Goal: Task Accomplishment & Management: Use online tool/utility

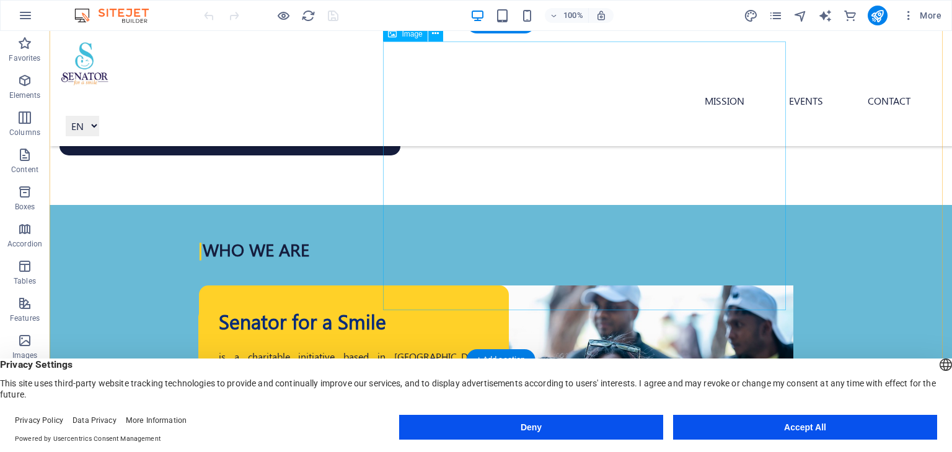
scroll to position [463, 0]
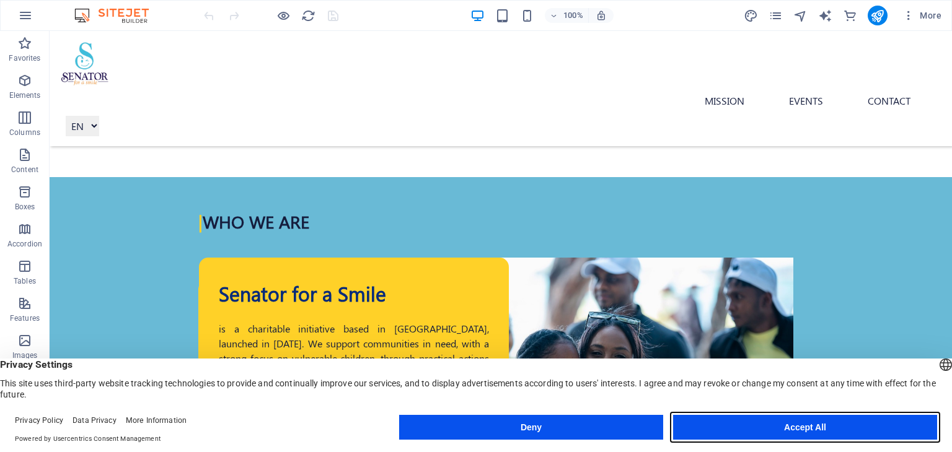
click at [783, 430] on button "Accept All" at bounding box center [805, 427] width 264 height 25
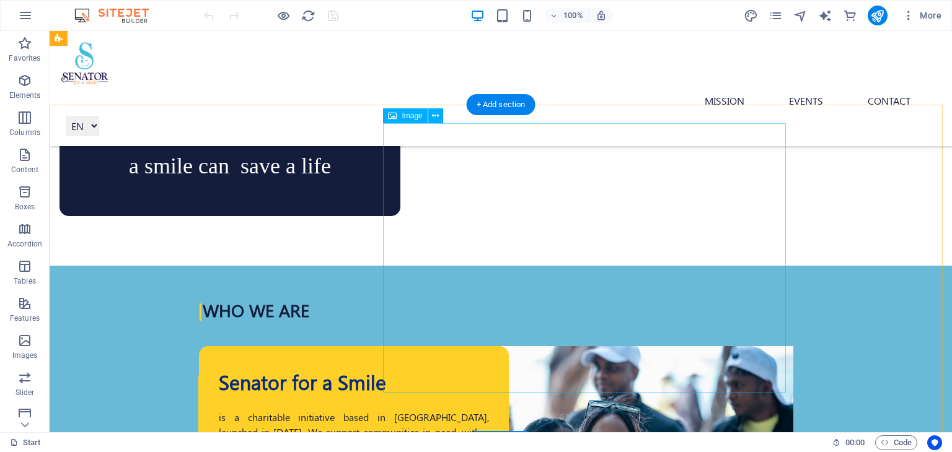
scroll to position [339, 0]
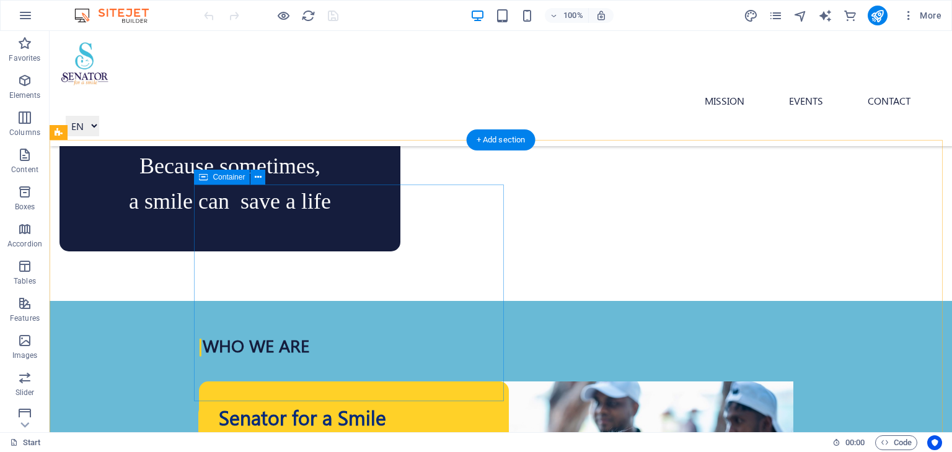
select select "px"
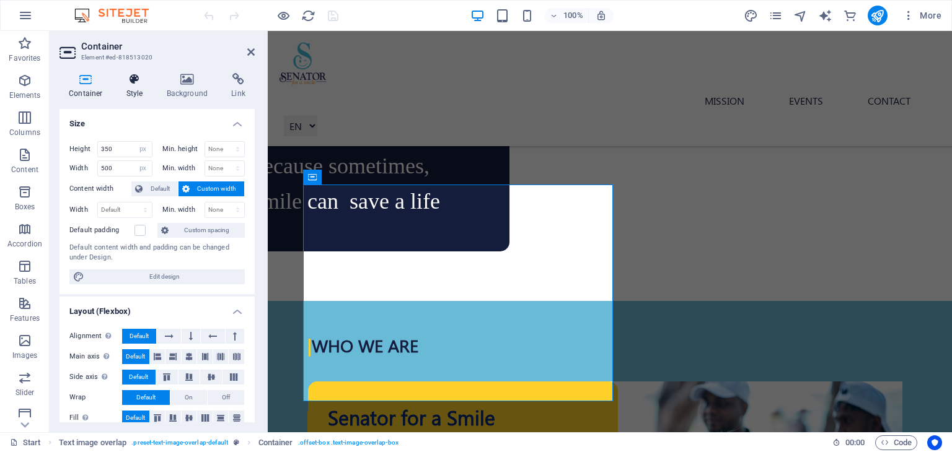
click at [131, 94] on h4 "Style" at bounding box center [137, 86] width 40 height 26
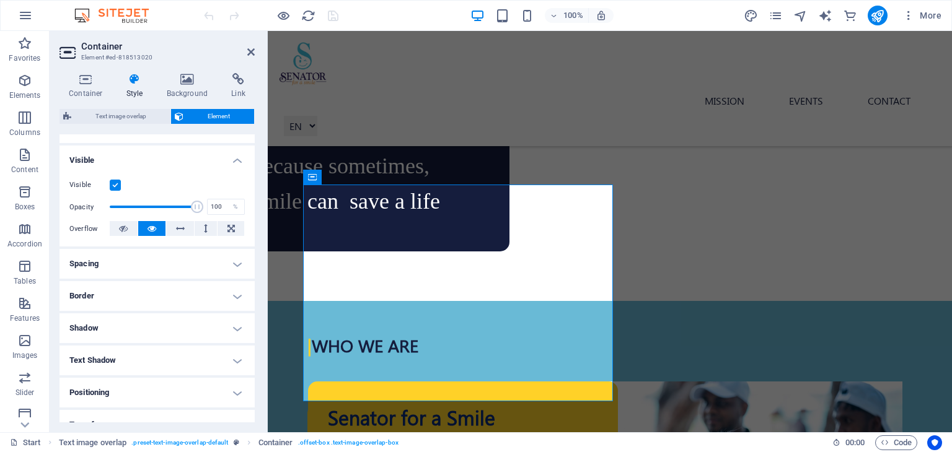
scroll to position [124, 0]
click at [149, 297] on h4 "Border" at bounding box center [157, 294] width 195 height 30
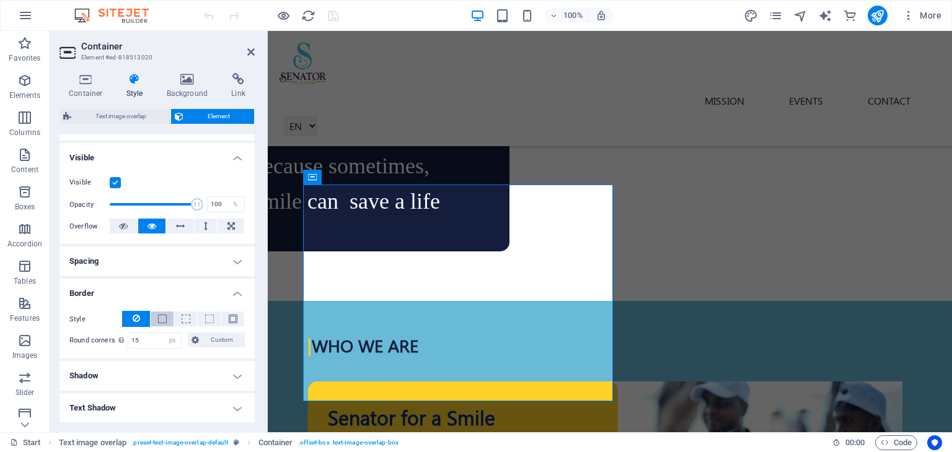
click at [164, 322] on span at bounding box center [162, 319] width 9 height 9
click at [130, 359] on span at bounding box center [129, 361] width 10 height 10
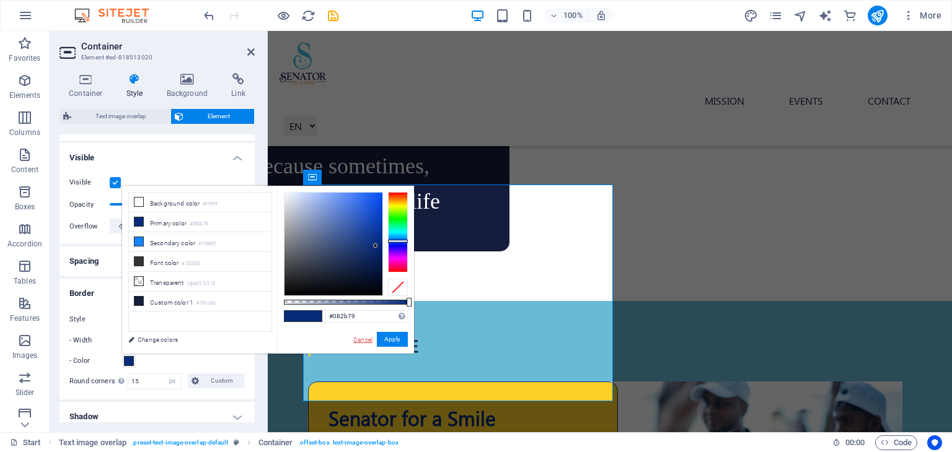
click at [361, 338] on link "Cancel" at bounding box center [363, 339] width 22 height 9
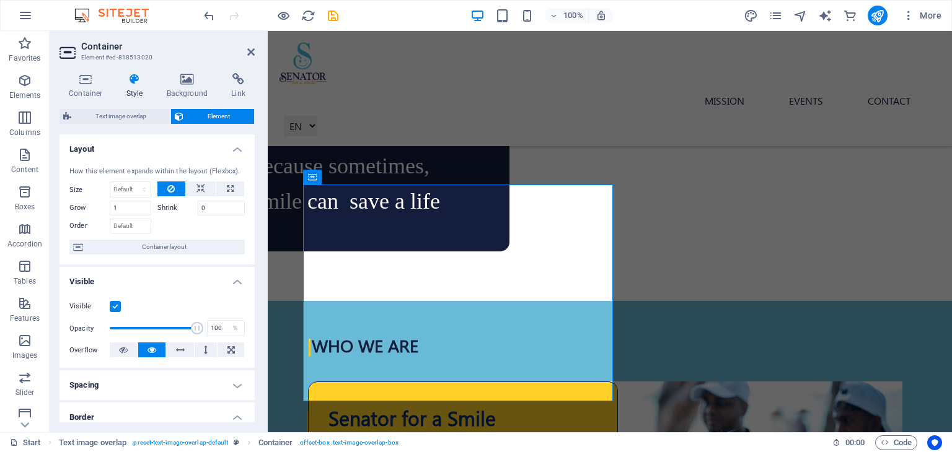
scroll to position [0, 0]
click at [90, 92] on h4 "Container" at bounding box center [89, 86] width 58 height 26
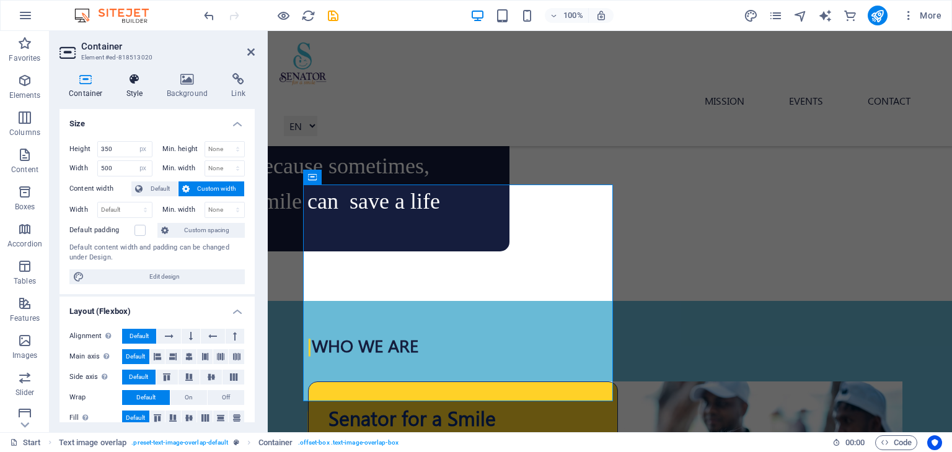
click at [134, 92] on h4 "Style" at bounding box center [137, 86] width 40 height 26
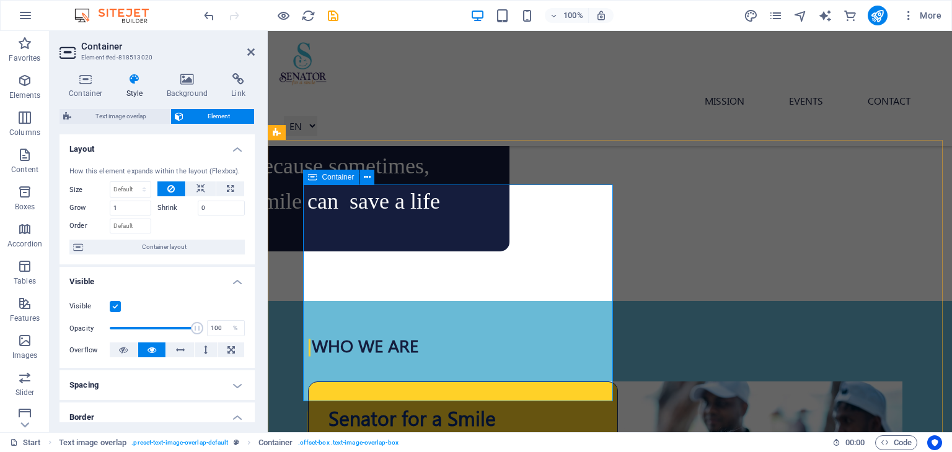
click at [178, 100] on div "Container Style Background Link Size Height 350 Default px rem % vh vw Min. hei…" at bounding box center [157, 248] width 195 height 350
click at [179, 88] on h4 "Background" at bounding box center [189, 86] width 65 height 26
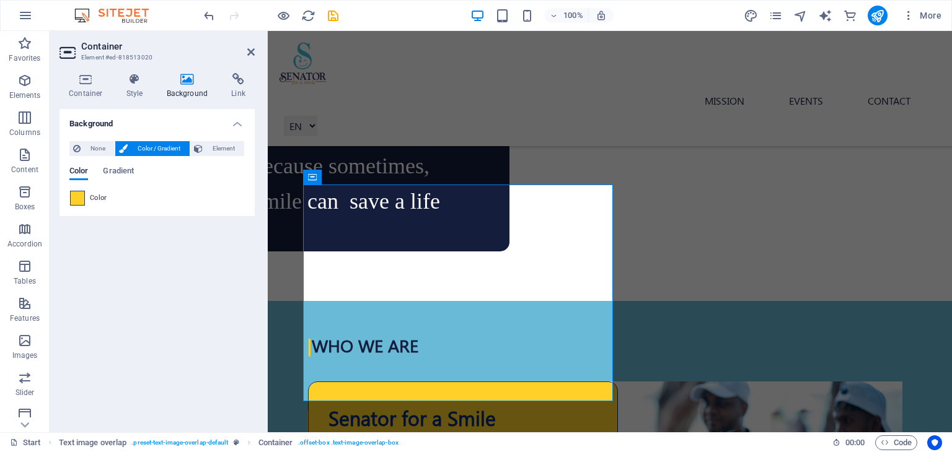
click at [77, 196] on span at bounding box center [78, 199] width 14 height 14
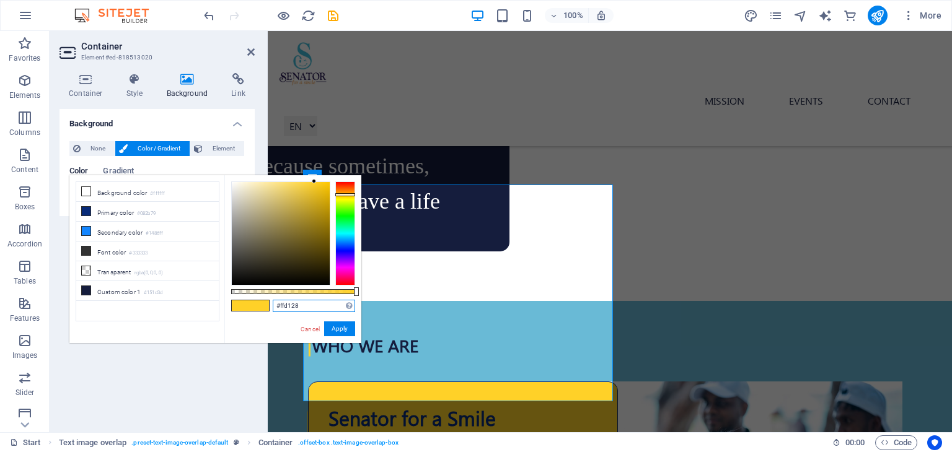
click at [312, 306] on input "#ffd128" at bounding box center [314, 306] width 82 height 12
drag, startPoint x: 312, startPoint y: 306, endPoint x: 263, endPoint y: 306, distance: 49.6
click at [263, 306] on div "#ffd128 Supported formats #0852ed rgb(8, 82, 237) rgba(8, 82, 237, 90%) hsv(221…" at bounding box center [292, 349] width 137 height 348
click at [302, 302] on input "#ffd128" at bounding box center [314, 306] width 82 height 12
drag, startPoint x: 310, startPoint y: 308, endPoint x: 278, endPoint y: 304, distance: 32.5
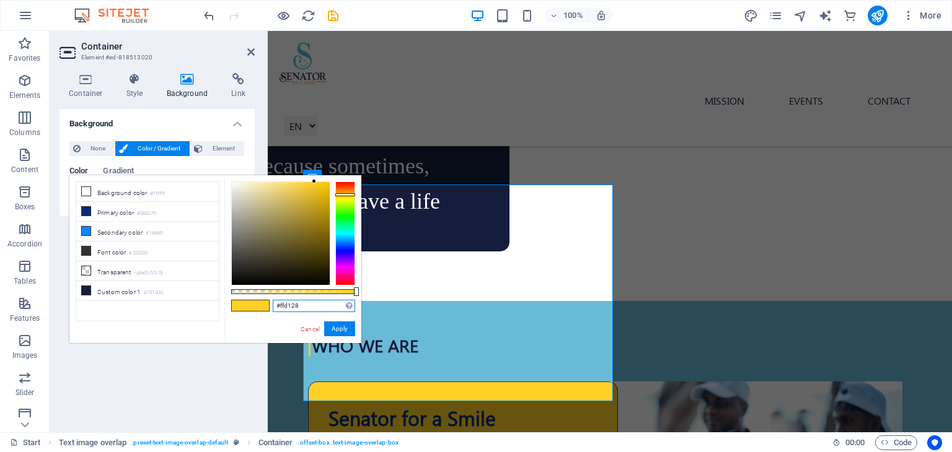
click at [278, 304] on input "#ffd128" at bounding box center [314, 306] width 82 height 12
type input "#ffffff"
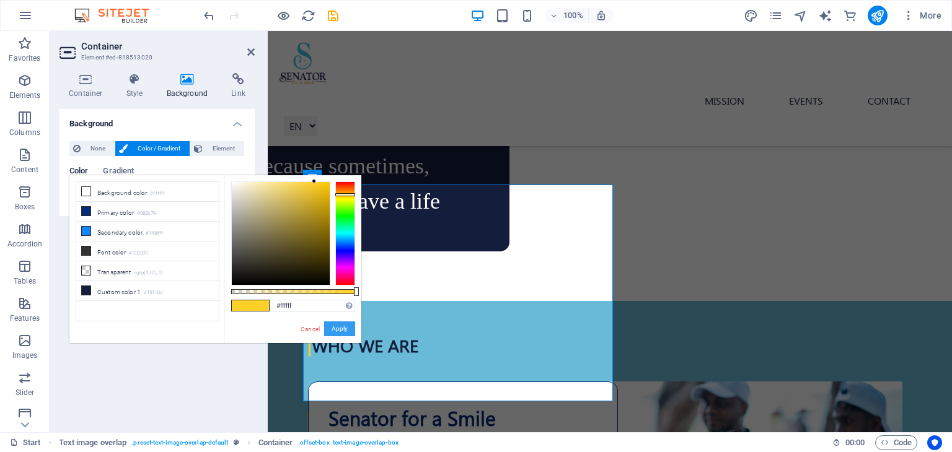
click at [330, 330] on button "Apply" at bounding box center [339, 329] width 31 height 15
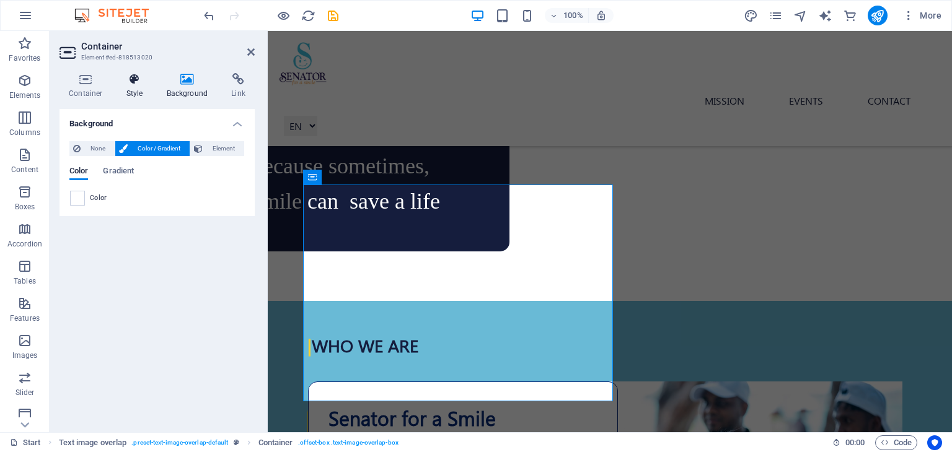
click at [134, 82] on icon at bounding box center [134, 79] width 35 height 12
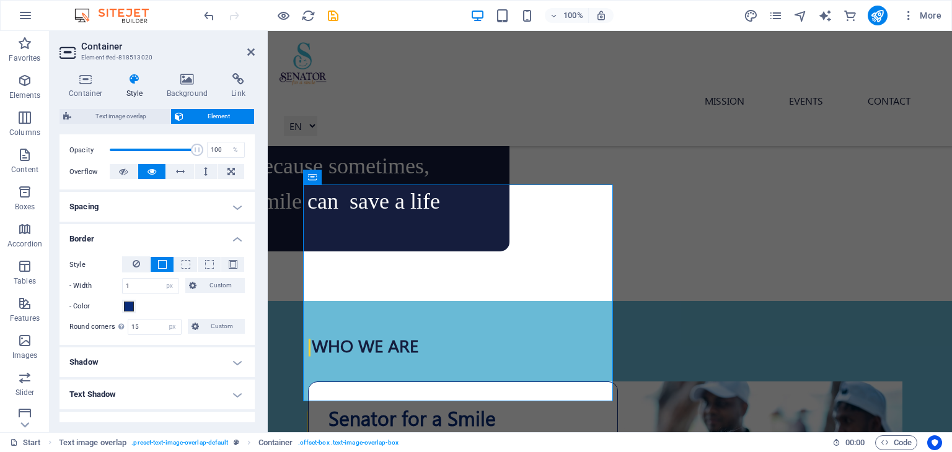
scroll to position [186, 0]
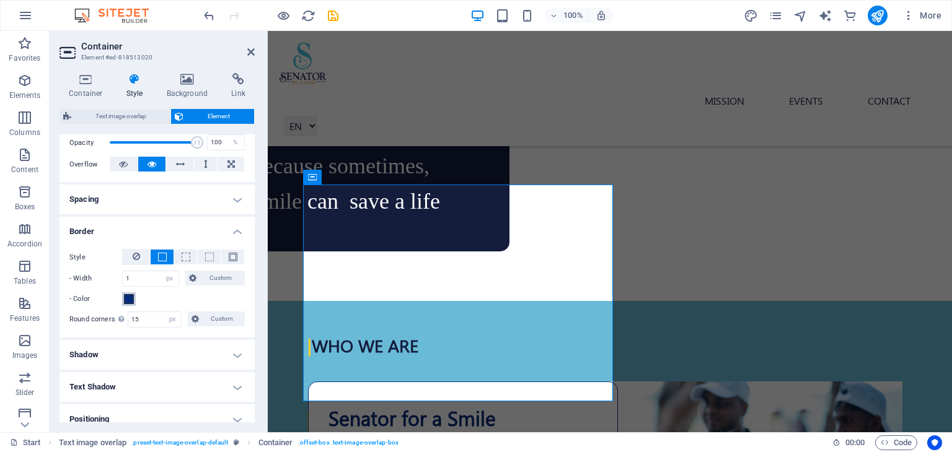
click at [133, 296] on span at bounding box center [129, 299] width 10 height 10
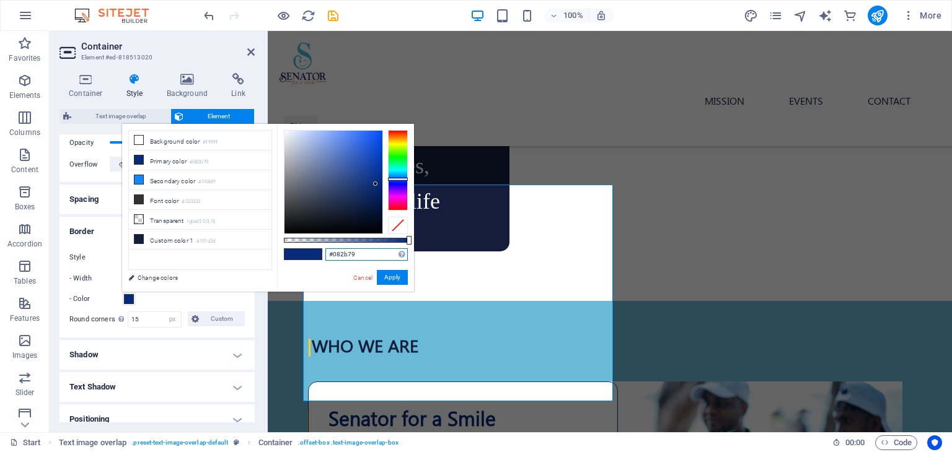
click at [360, 255] on input "#082b79" at bounding box center [366, 255] width 82 height 12
drag, startPoint x: 360, startPoint y: 255, endPoint x: 326, endPoint y: 256, distance: 33.5
click at [326, 256] on input "#082b79" at bounding box center [366, 255] width 82 height 12
paste input "ffd128"
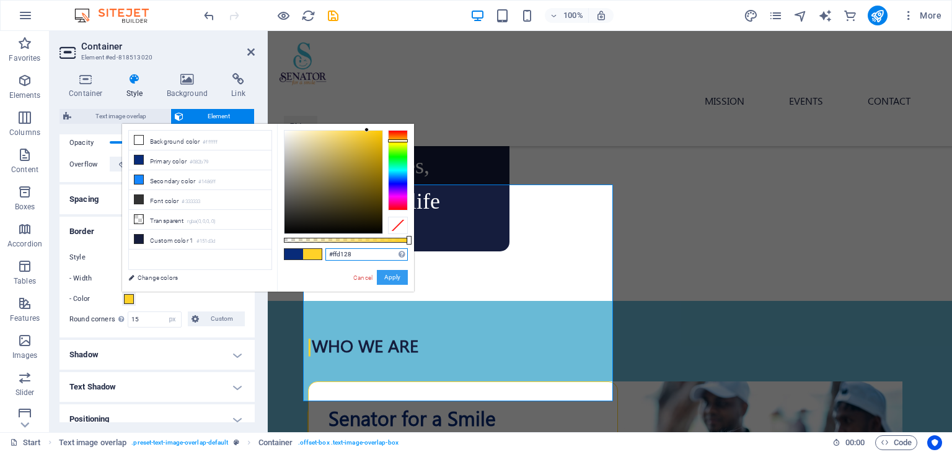
type input "#ffd128"
click at [392, 276] on button "Apply" at bounding box center [392, 277] width 31 height 15
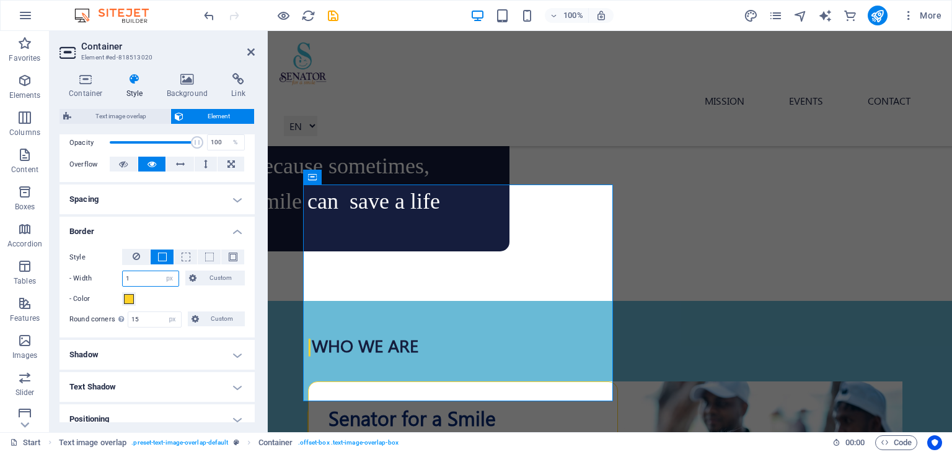
drag, startPoint x: 134, startPoint y: 281, endPoint x: 121, endPoint y: 281, distance: 12.4
click at [122, 281] on div "1 auto px rem % vh vw Custom" at bounding box center [150, 279] width 57 height 16
click at [141, 280] on input "2" at bounding box center [151, 278] width 56 height 15
drag, startPoint x: 141, startPoint y: 280, endPoint x: 120, endPoint y: 280, distance: 21.7
click at [120, 280] on div "- Width 2 auto px rem % vh vw Custom Custom" at bounding box center [156, 279] width 175 height 16
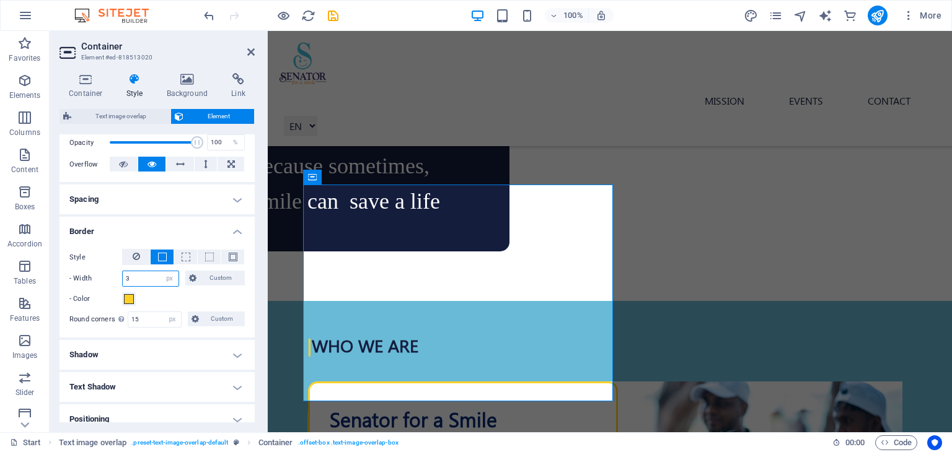
type input "3"
click at [155, 296] on div "- Color" at bounding box center [156, 299] width 175 height 15
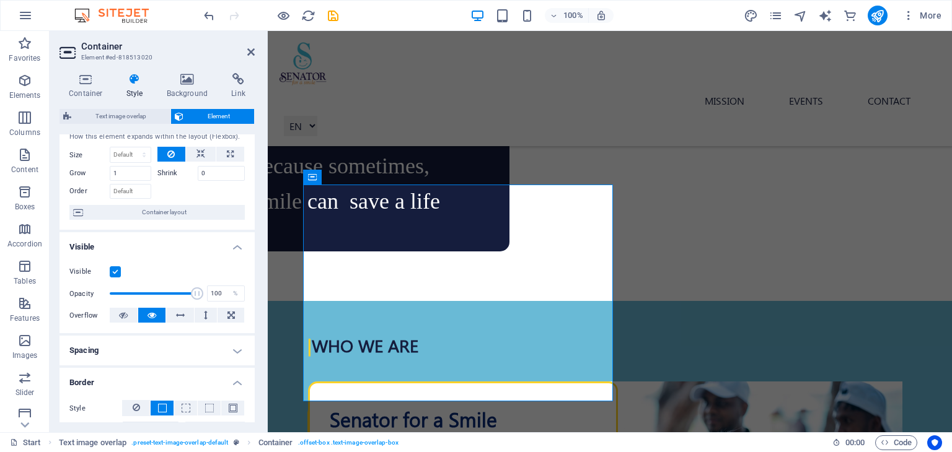
scroll to position [0, 0]
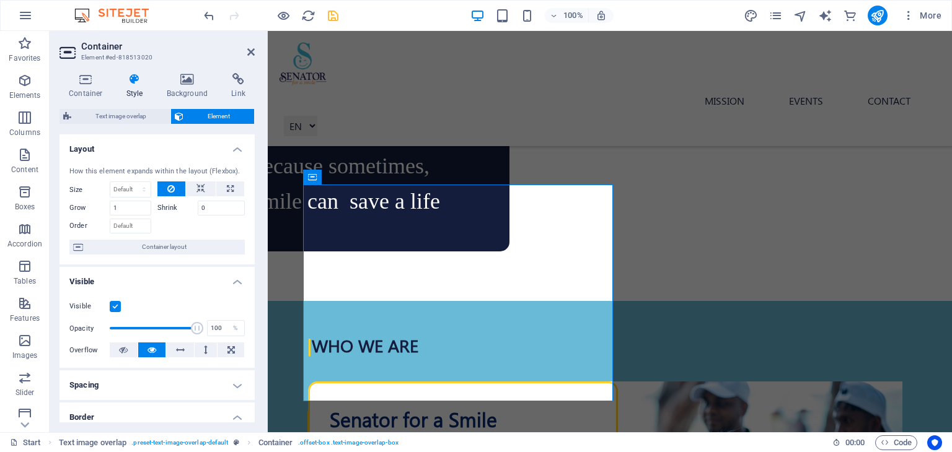
click at [336, 20] on icon "save" at bounding box center [333, 16] width 14 height 14
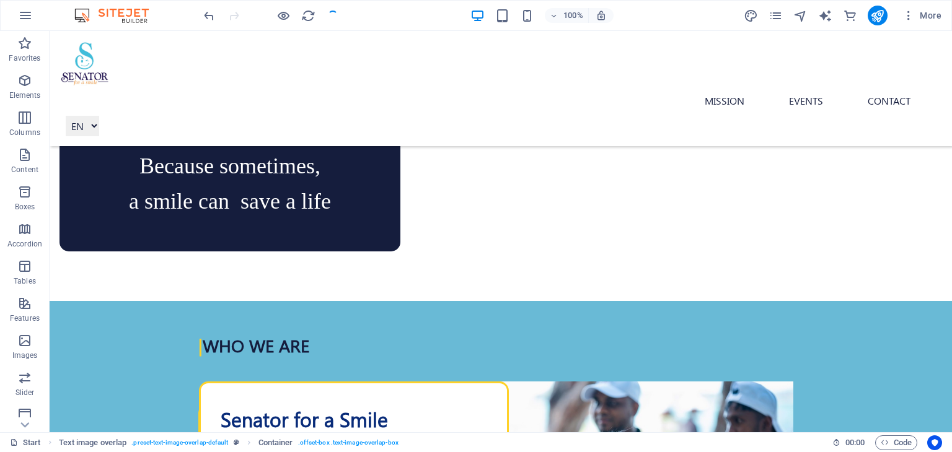
checkbox input "false"
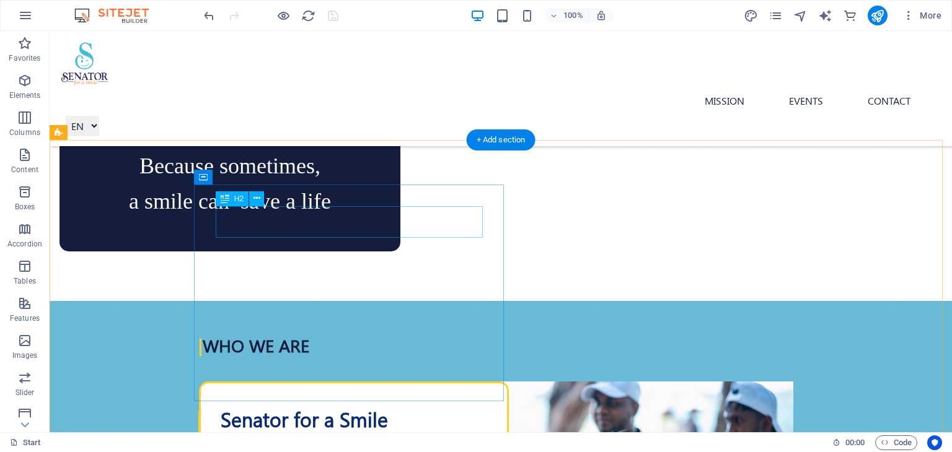
click at [298, 404] on div "Senator for a Smile" at bounding box center [354, 420] width 267 height 32
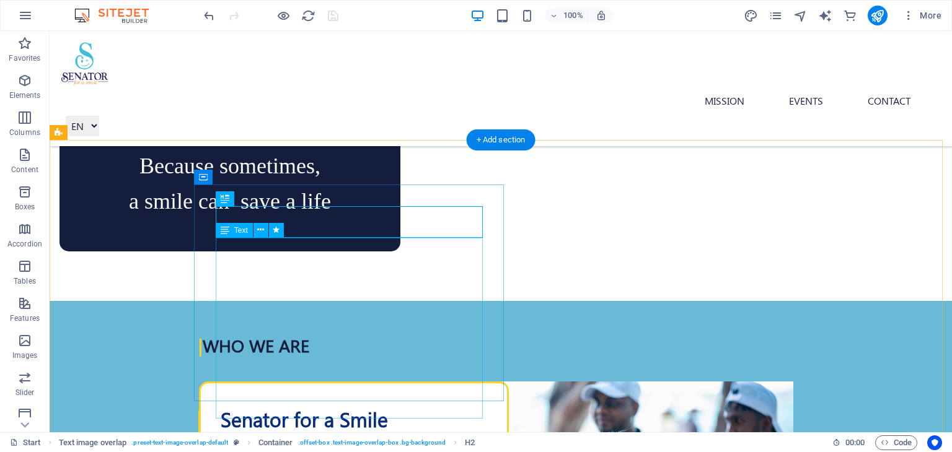
click at [264, 404] on div "Senator for a Smile" at bounding box center [354, 420] width 267 height 32
drag, startPoint x: 264, startPoint y: 216, endPoint x: 264, endPoint y: 205, distance: 10.5
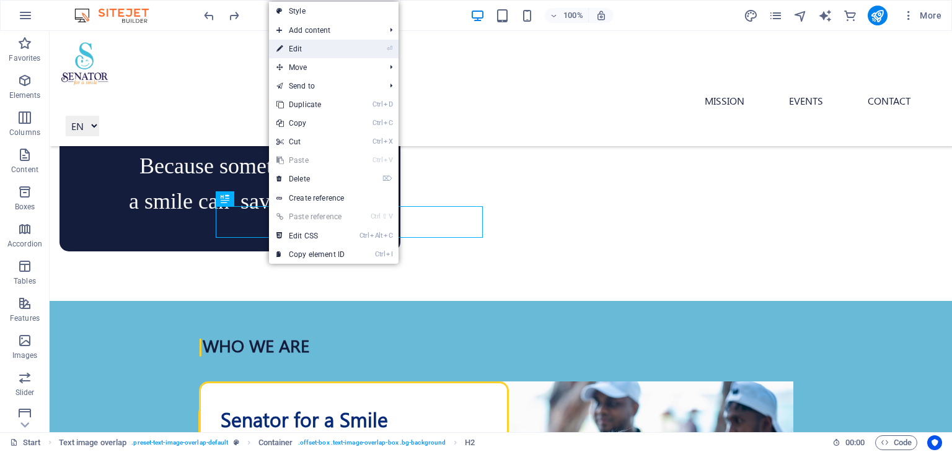
click at [309, 45] on link "⏎ Edit" at bounding box center [310, 49] width 83 height 19
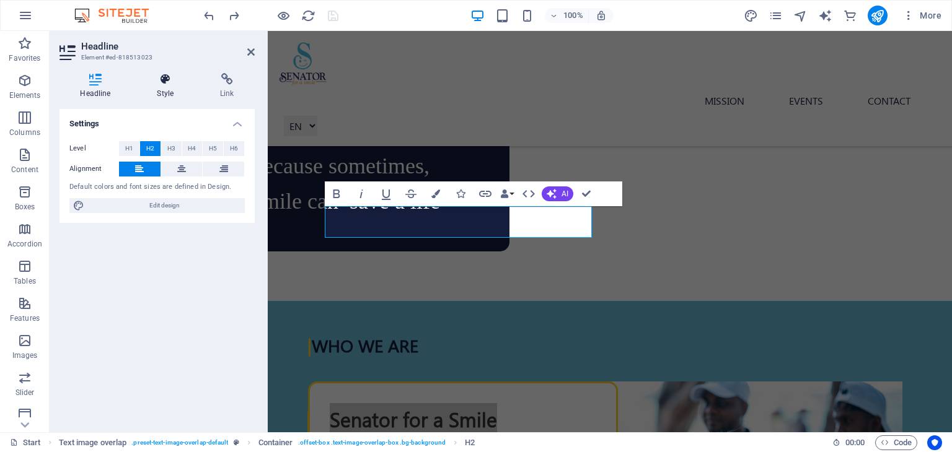
click at [180, 81] on icon at bounding box center [165, 79] width 58 height 12
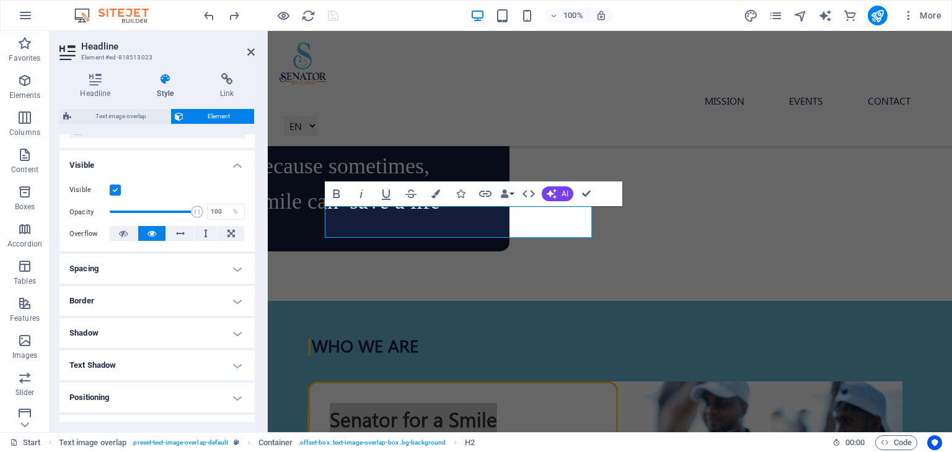
scroll to position [112, 0]
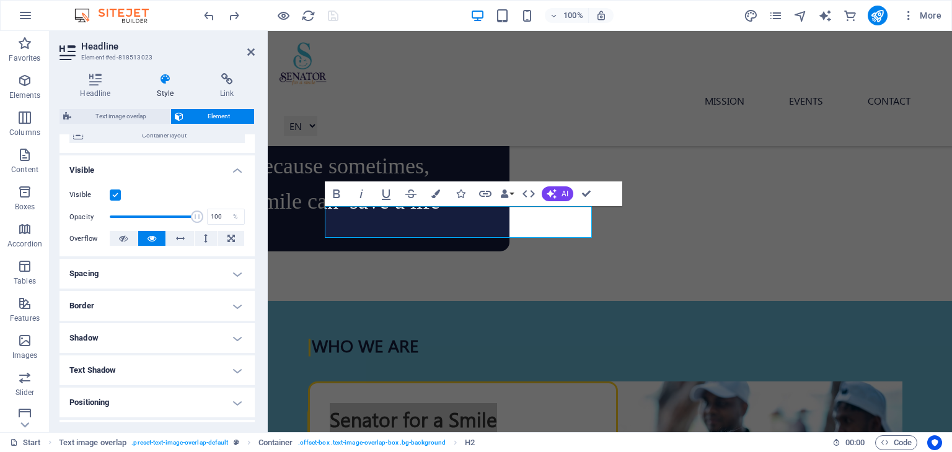
click at [151, 308] on h4 "Border" at bounding box center [157, 306] width 195 height 30
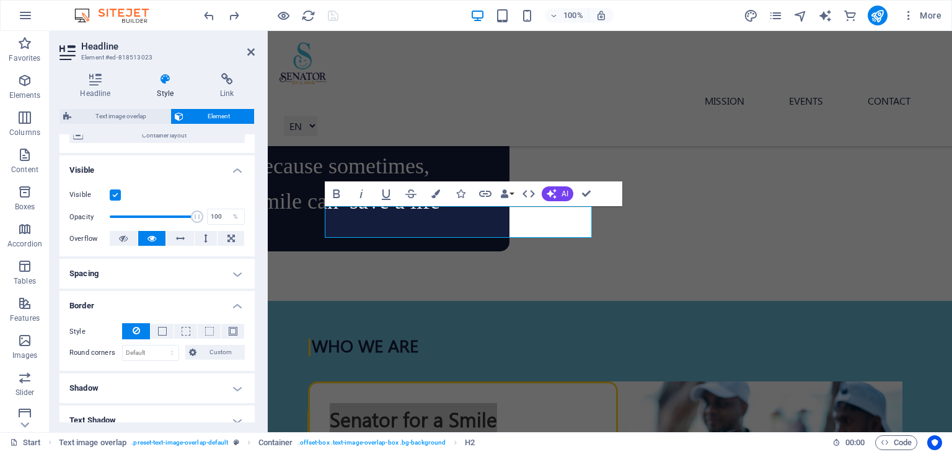
click at [152, 281] on h4 "Spacing" at bounding box center [157, 274] width 195 height 30
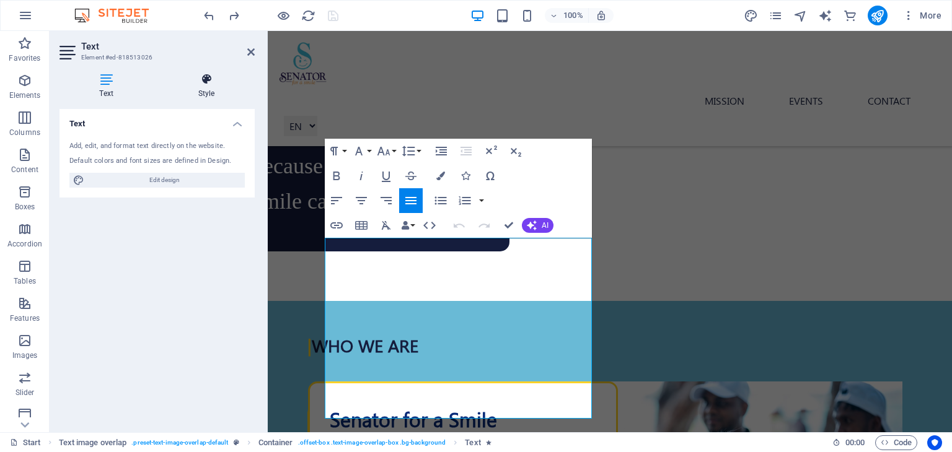
click at [210, 84] on icon at bounding box center [206, 79] width 97 height 12
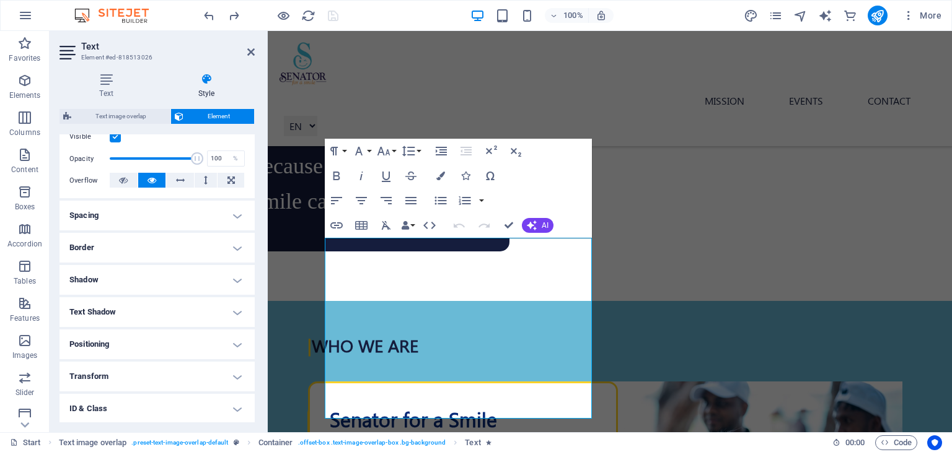
scroll to position [186, 0]
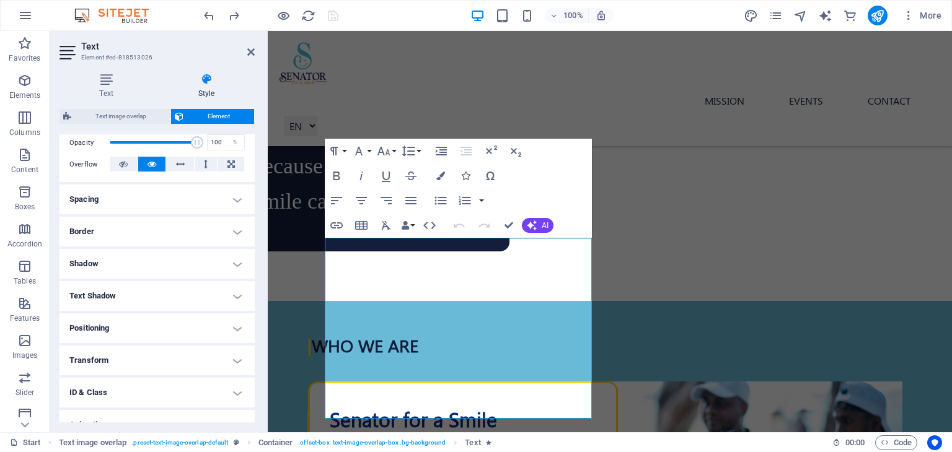
click at [143, 199] on h4 "Spacing" at bounding box center [157, 200] width 195 height 30
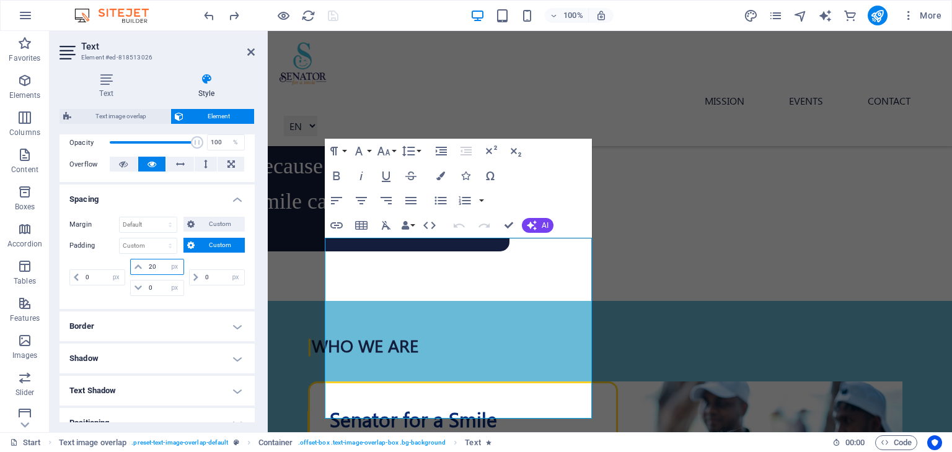
click at [151, 266] on input "20" at bounding box center [164, 267] width 37 height 15
click at [143, 266] on div "10 px rem % vh vw" at bounding box center [156, 267] width 53 height 16
type input "5"
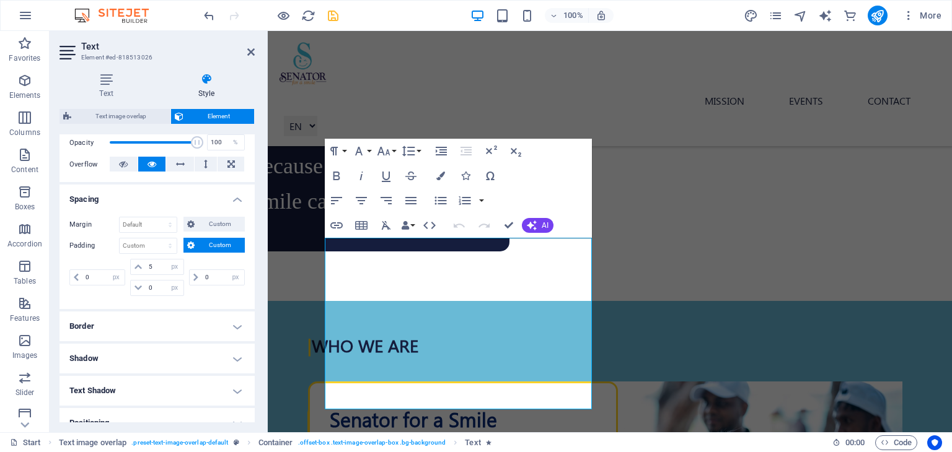
click at [201, 265] on div "0 px rem % vh vw" at bounding box center [216, 277] width 58 height 37
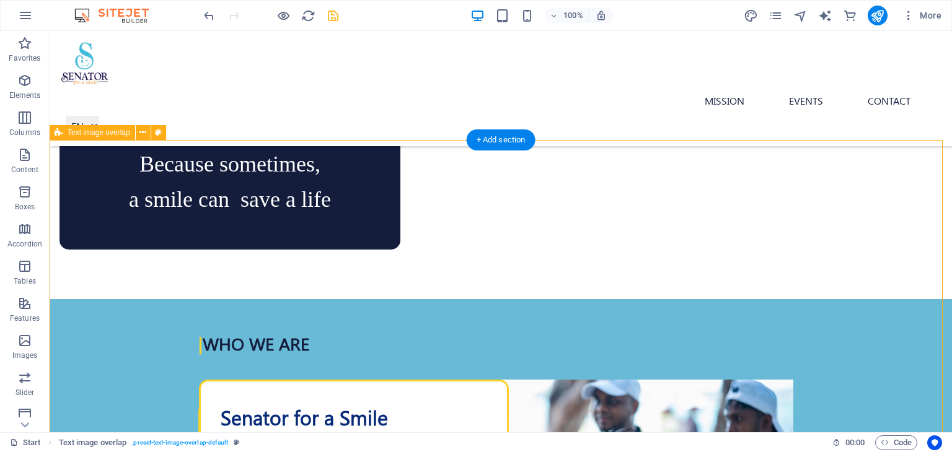
scroll to position [339, 0]
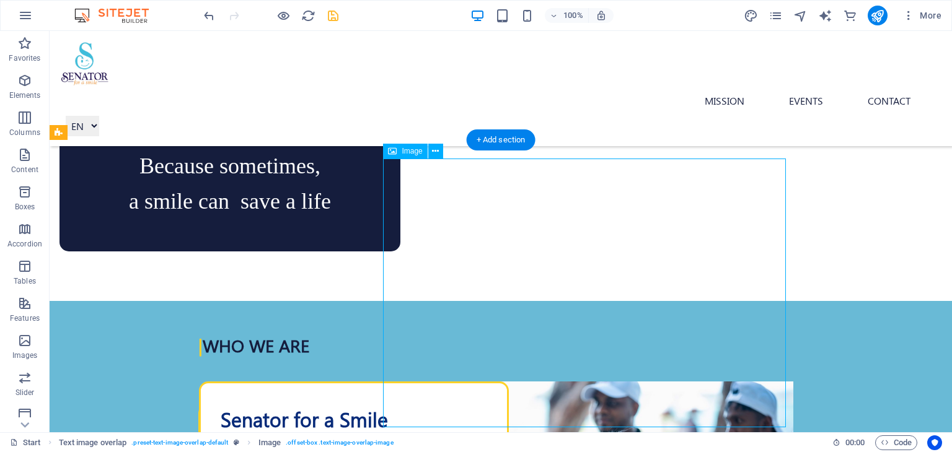
select select "%"
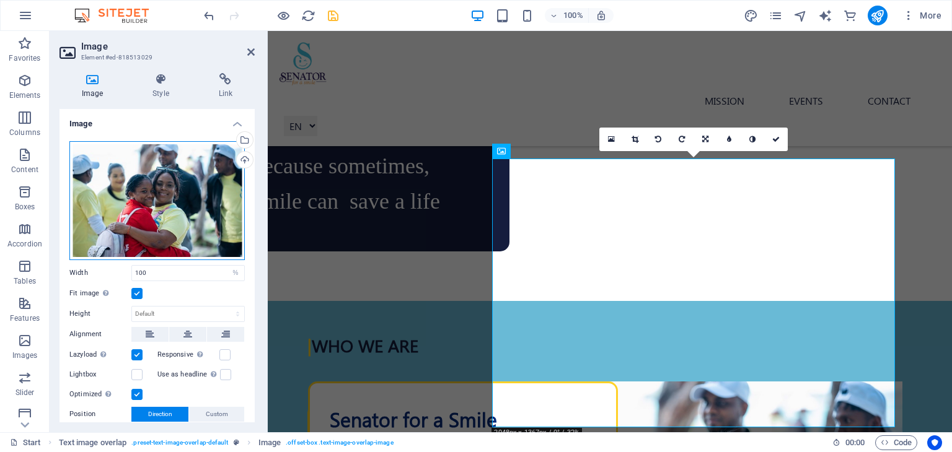
click at [176, 197] on div "Drag files here, click to choose files or select files from Files or our free s…" at bounding box center [156, 200] width 175 height 119
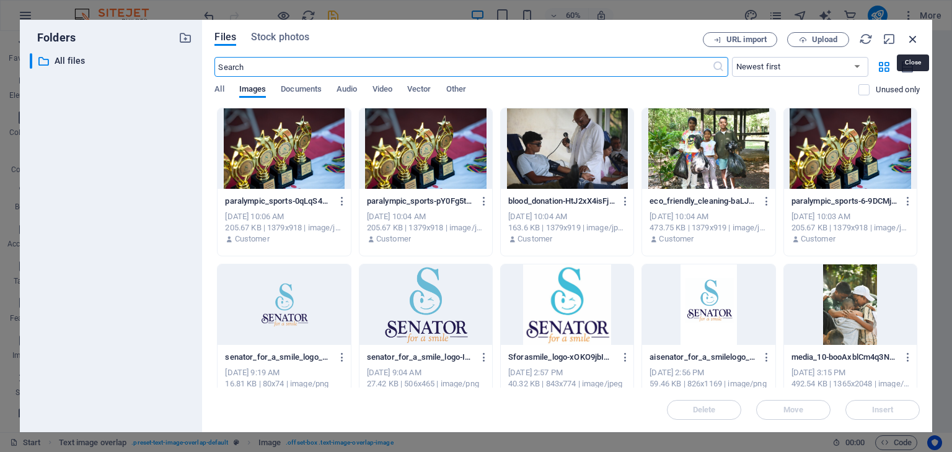
click at [916, 38] on icon "button" at bounding box center [913, 39] width 14 height 14
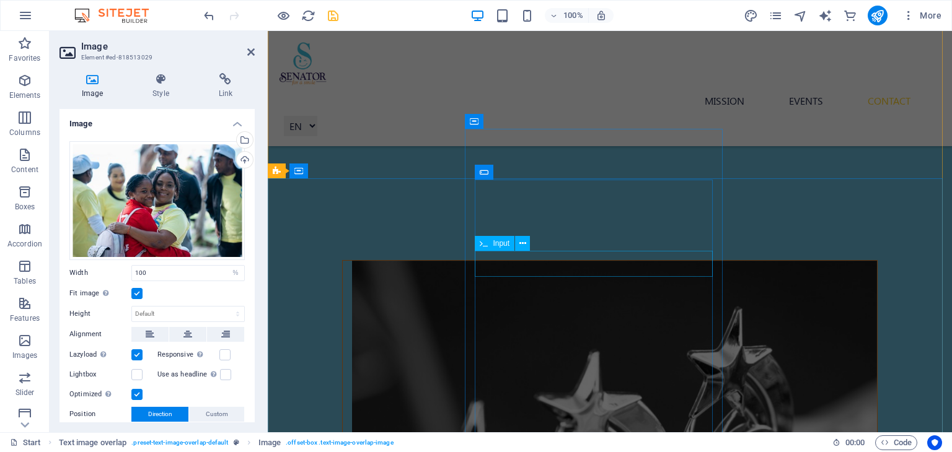
scroll to position [5048, 0]
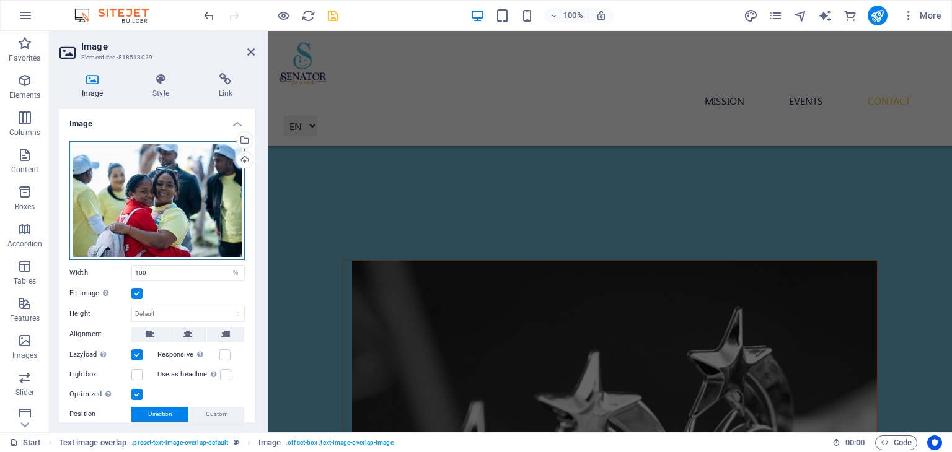
click at [191, 203] on div "Drag files here, click to choose files or select files from Files or our free s…" at bounding box center [156, 200] width 175 height 119
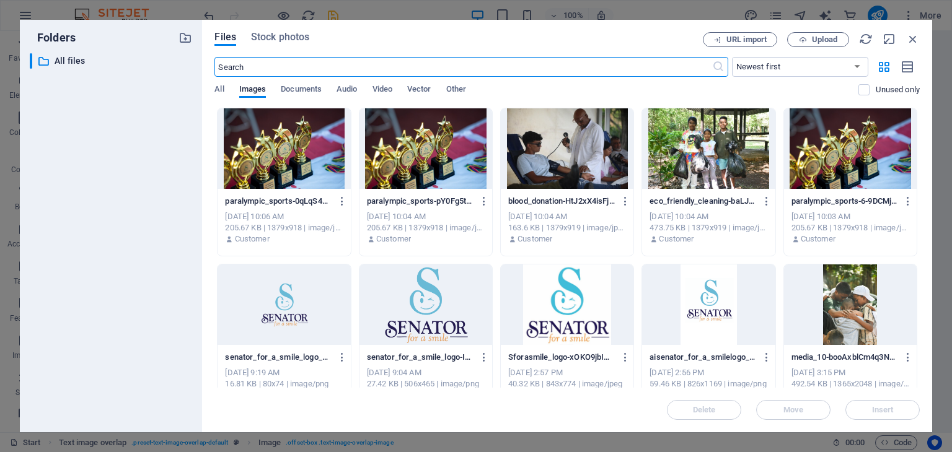
scroll to position [481, 0]
click at [518, 67] on input "text" at bounding box center [462, 67] width 497 height 20
click at [508, 72] on input "text" at bounding box center [462, 67] width 497 height 20
click at [825, 43] on span "Upload" at bounding box center [824, 39] width 25 height 7
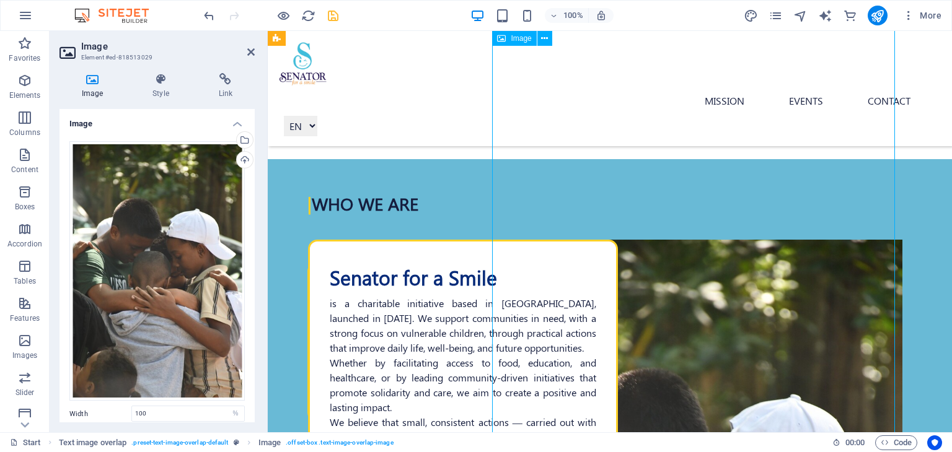
drag, startPoint x: 735, startPoint y: 242, endPoint x: 736, endPoint y: 227, distance: 14.9
drag, startPoint x: 736, startPoint y: 231, endPoint x: 732, endPoint y: 277, distance: 46.7
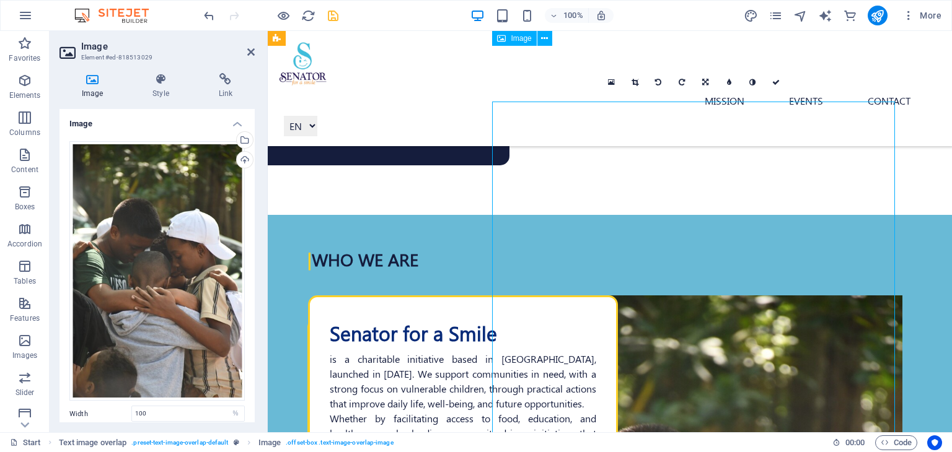
scroll to position [357, 0]
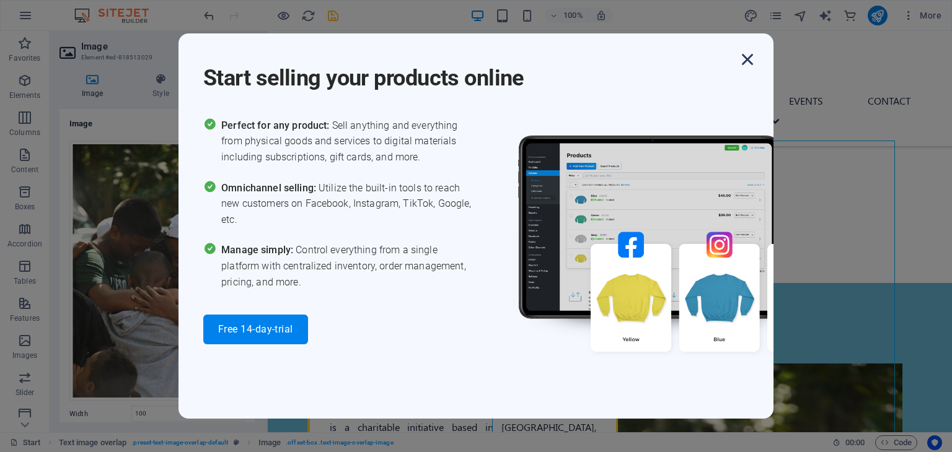
click at [744, 59] on icon "button" at bounding box center [747, 59] width 22 height 22
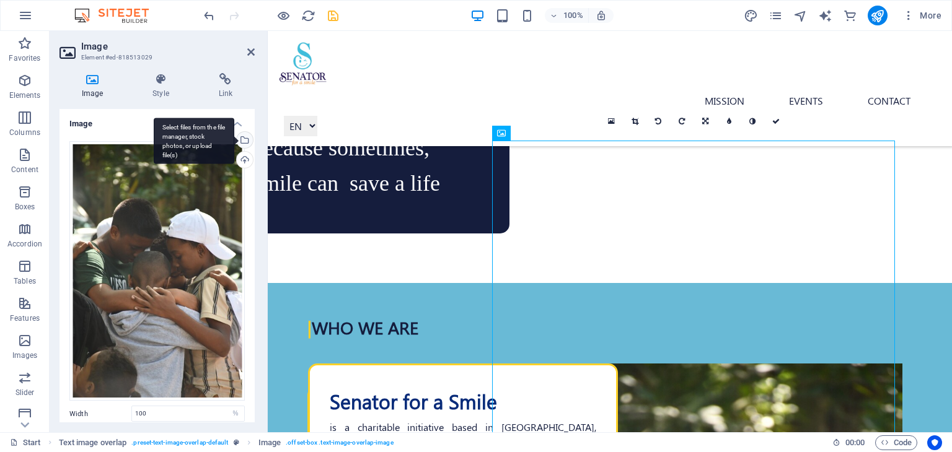
click at [245, 139] on div "Select files from the file manager, stock photos, or upload file(s)" at bounding box center [243, 141] width 19 height 19
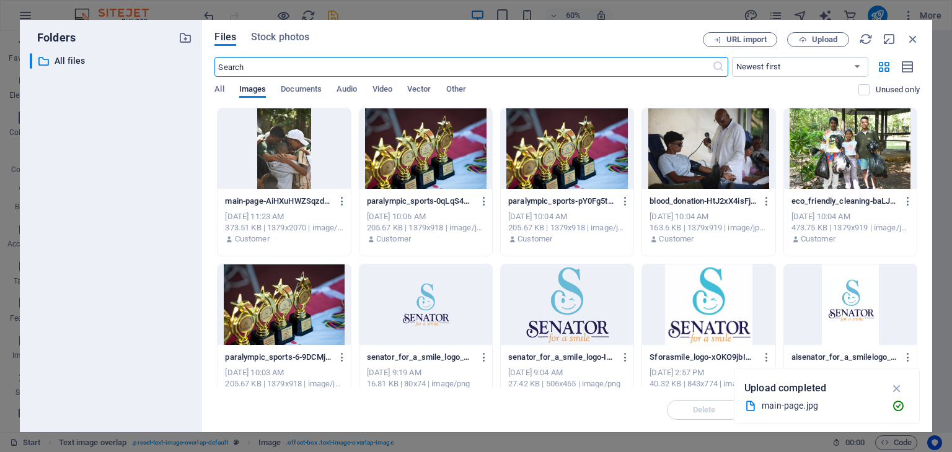
click at [286, 174] on div at bounding box center [284, 148] width 133 height 81
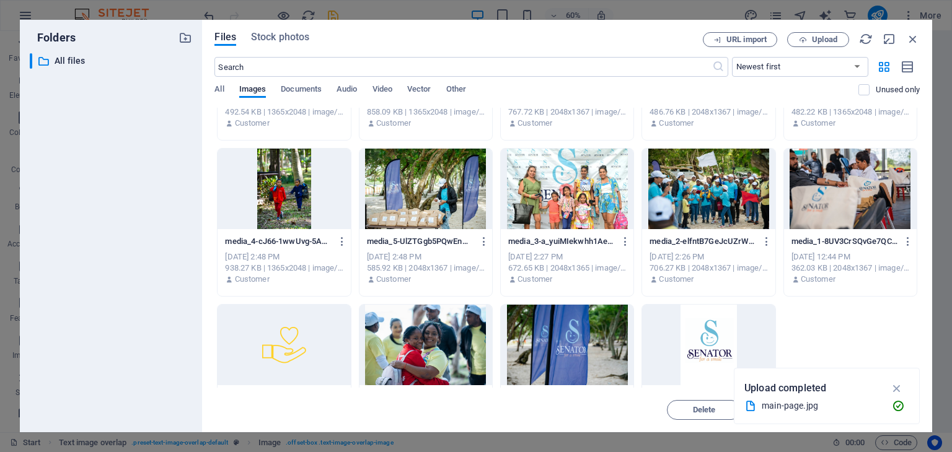
scroll to position [493, 0]
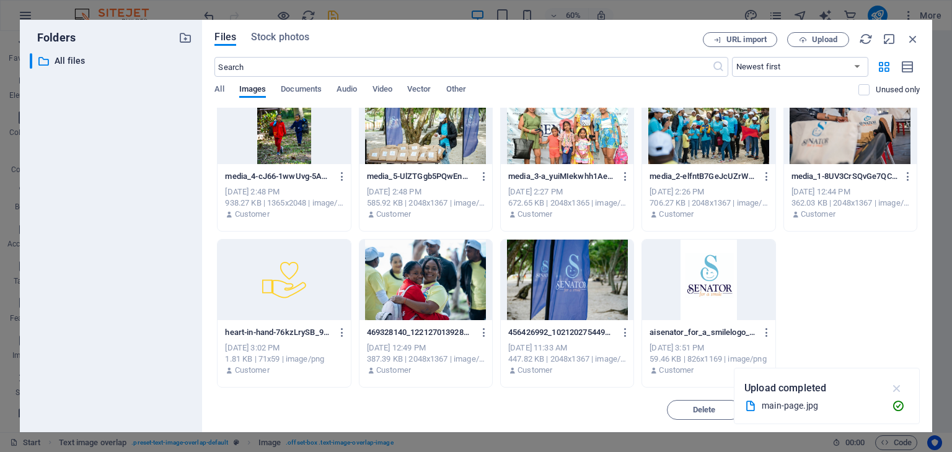
click at [896, 387] on icon "button" at bounding box center [897, 389] width 14 height 14
click at [700, 408] on span "Delete" at bounding box center [704, 410] width 23 height 7
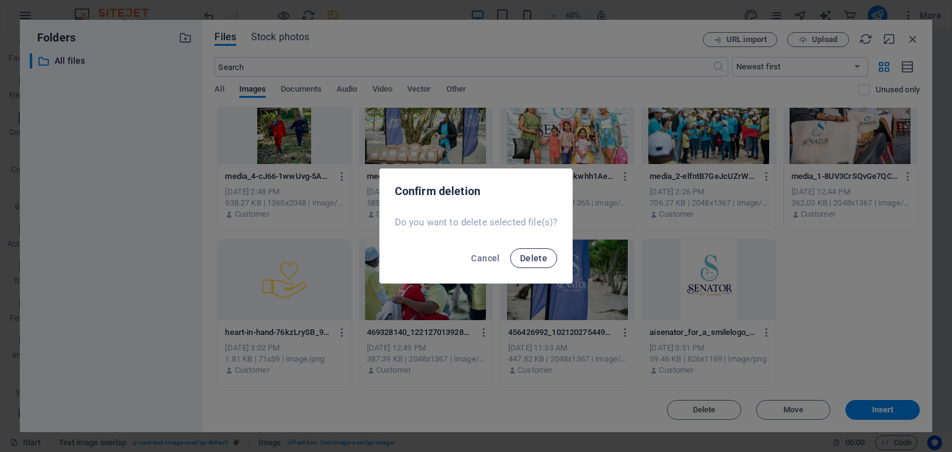
click at [525, 258] on span "Delete" at bounding box center [533, 259] width 27 height 10
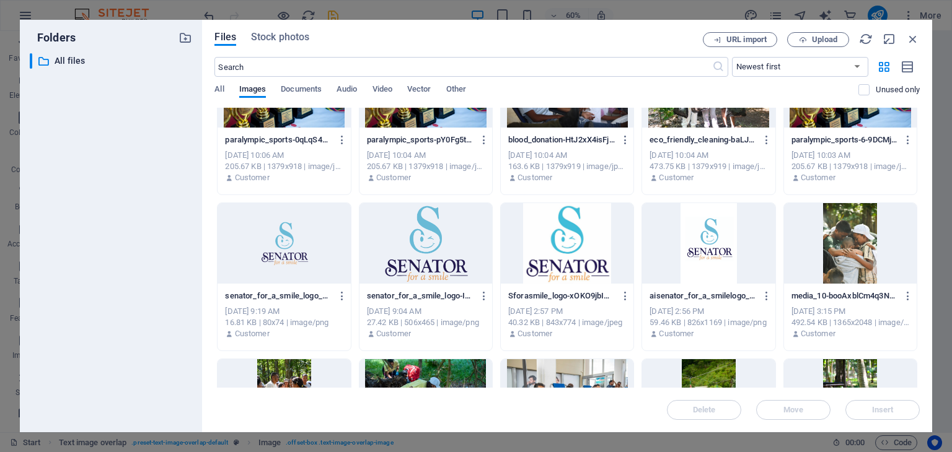
scroll to position [0, 0]
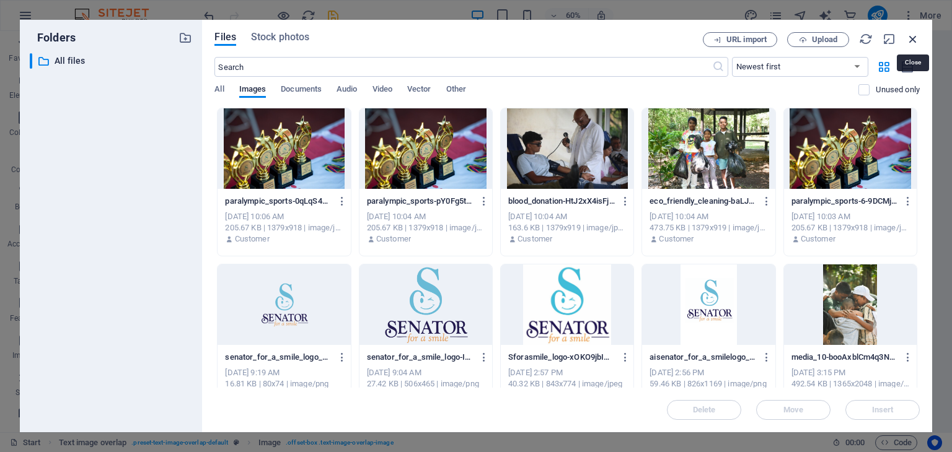
click at [915, 40] on icon "button" at bounding box center [913, 39] width 14 height 14
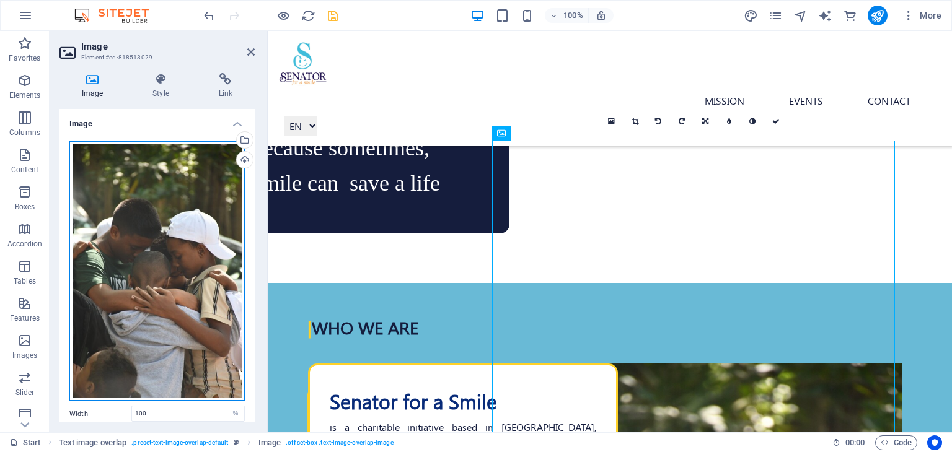
click at [205, 228] on div "Drag files here, click to choose files or select files from Files or our free s…" at bounding box center [156, 271] width 175 height 260
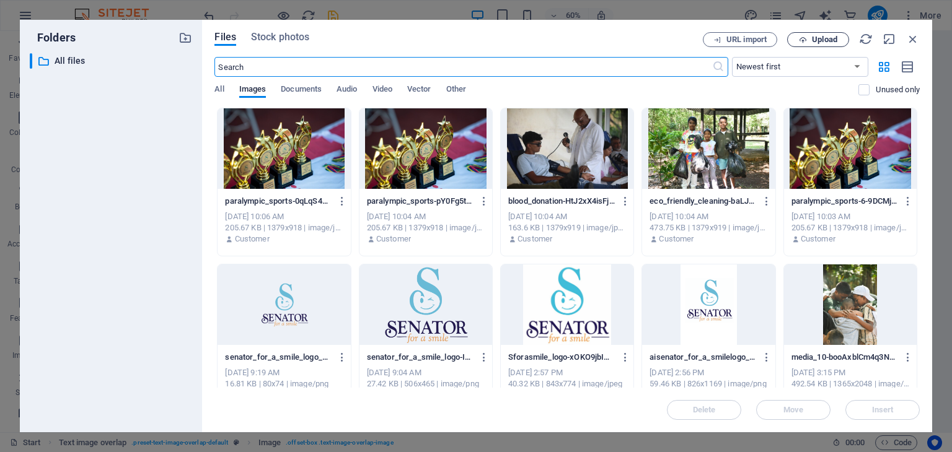
click at [816, 34] on button "Upload" at bounding box center [818, 39] width 62 height 15
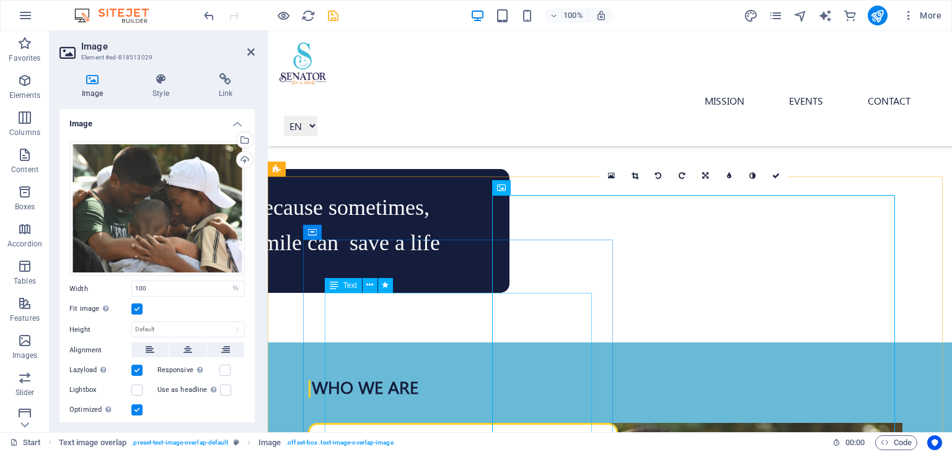
scroll to position [295, 0]
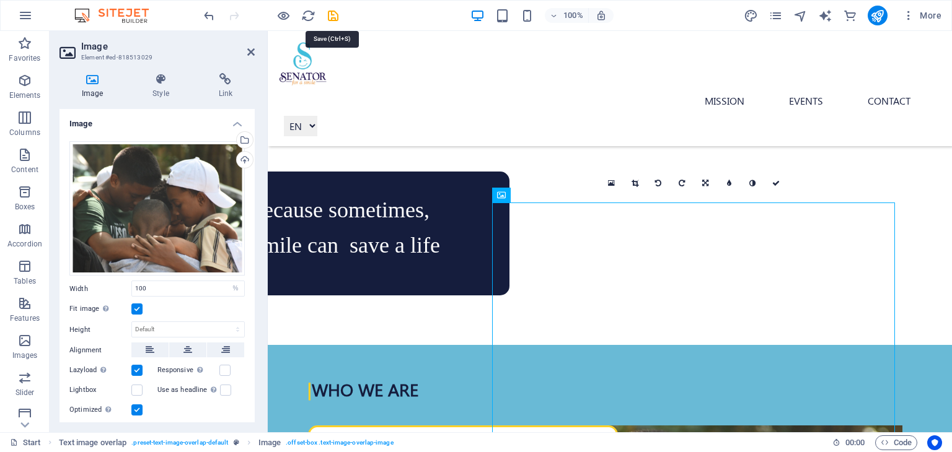
click at [330, 13] on icon "save" at bounding box center [333, 16] width 14 height 14
checkbox input "false"
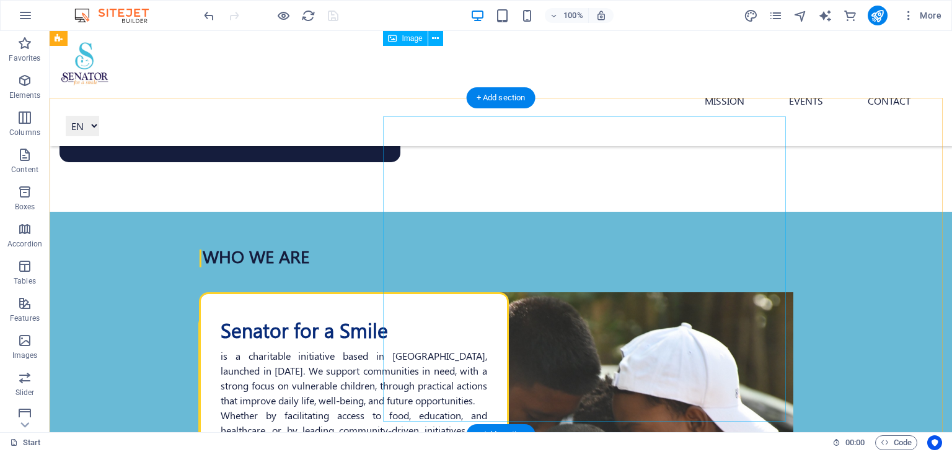
scroll to position [357, 0]
